Goal: Obtain resource: Obtain resource

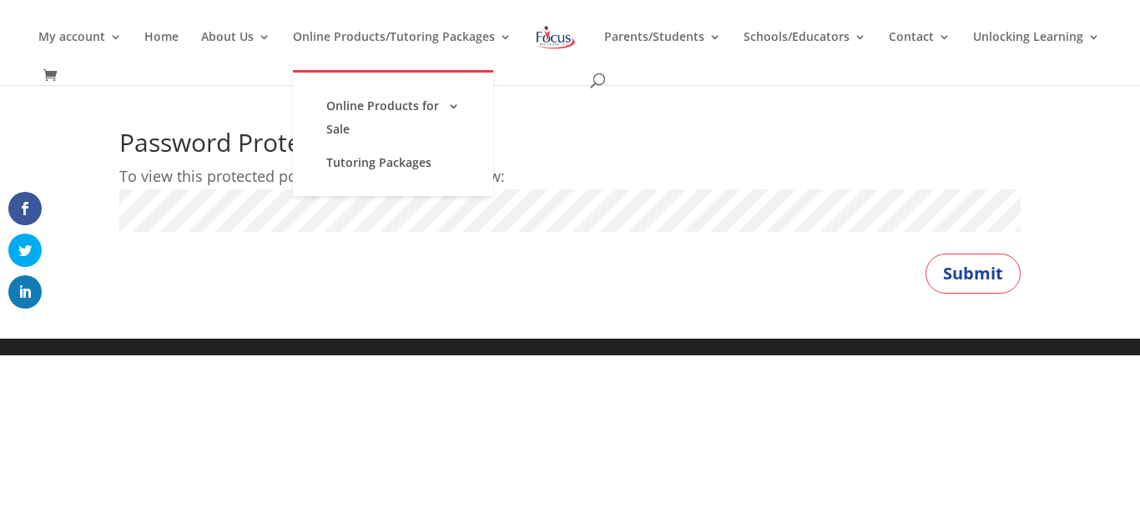
click at [926, 254] on button "Submit" at bounding box center [973, 274] width 95 height 40
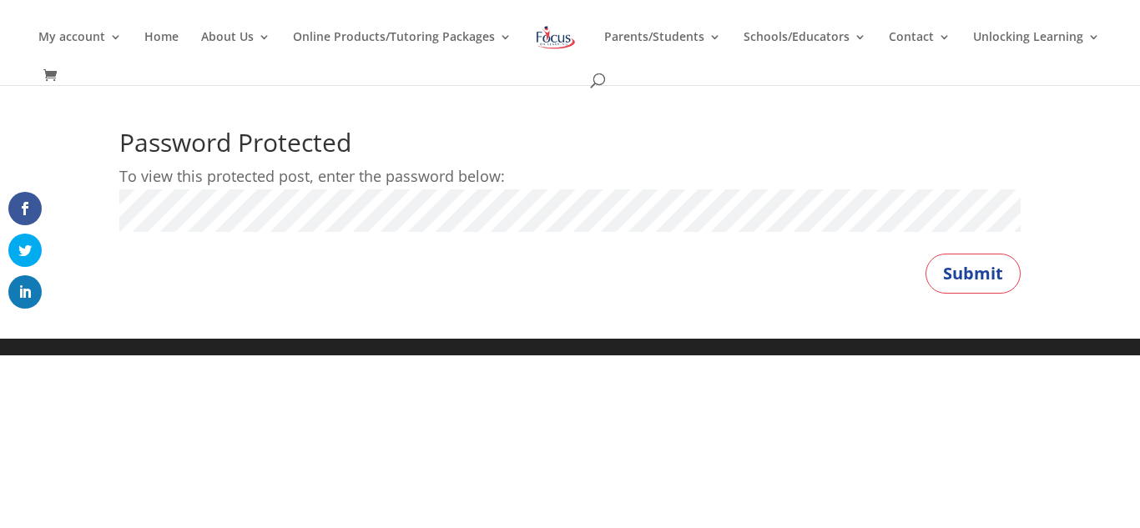
click at [926, 254] on button "Submit" at bounding box center [973, 274] width 95 height 40
